Goal: Task Accomplishment & Management: Complete application form

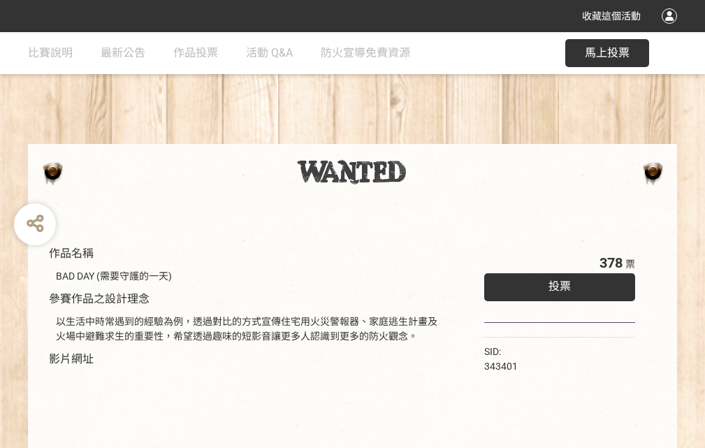
click at [672, 29] on div "收藏這個活動" at bounding box center [352, 16] width 705 height 32
click at [437, 138] on div "作品名稱 BAD DAY (需要守護的一天) 參賽作品之設計理念 以生活中時常遇到的經驗為例，透過對比的方式宣傳住宅用火災警報器、家庭逃生計畫及火場中避難求生…" at bounding box center [352, 326] width 705 height 588
click at [557, 283] on span "投票" at bounding box center [560, 286] width 22 height 13
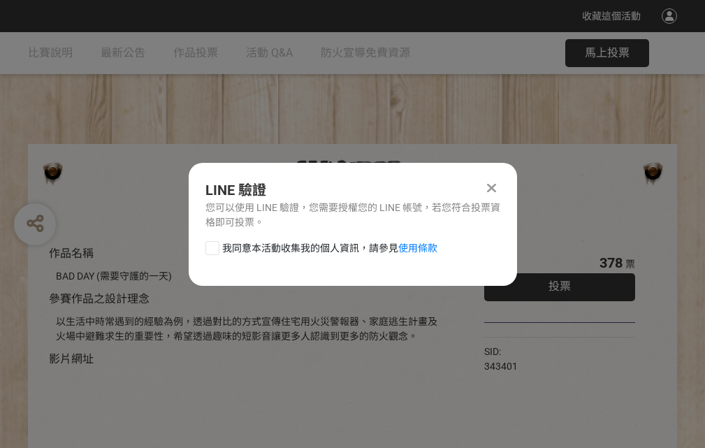
click at [211, 245] on div at bounding box center [213, 248] width 14 height 14
checkbox input "true"
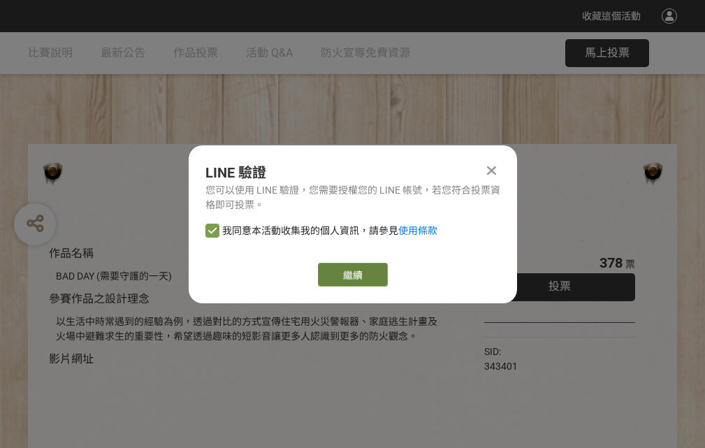
click at [352, 275] on link "繼續" at bounding box center [353, 275] width 70 height 24
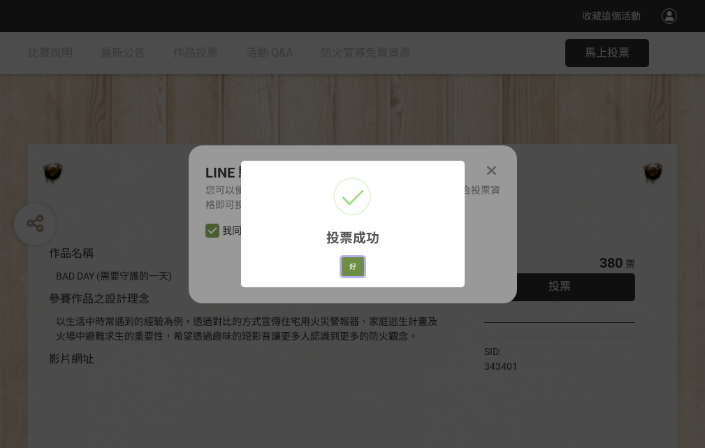
click at [349, 264] on button "好" at bounding box center [353, 267] width 22 height 20
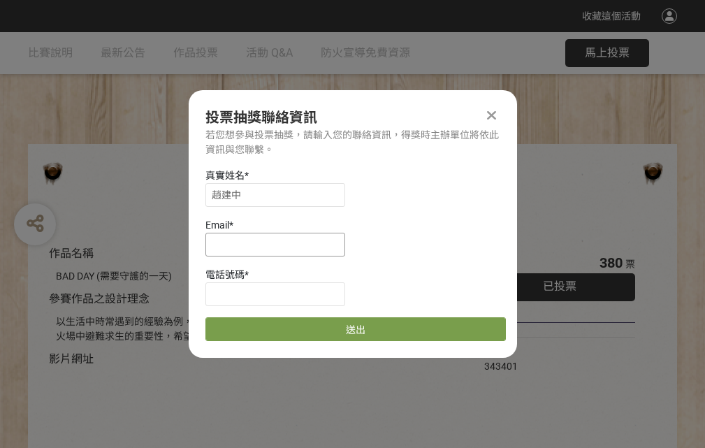
click at [280, 244] on input at bounding box center [276, 245] width 140 height 24
type input "[EMAIL_ADDRESS][DOMAIN_NAME]"
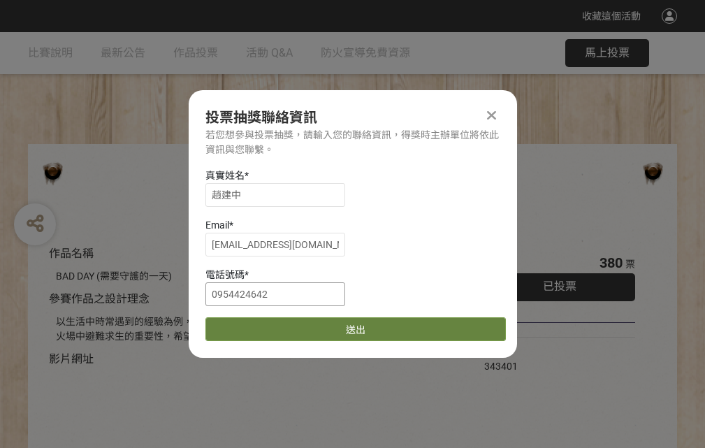
type input "0954424642"
click at [245, 324] on button "送出" at bounding box center [356, 329] width 301 height 24
